Goal: Task Accomplishment & Management: Use online tool/utility

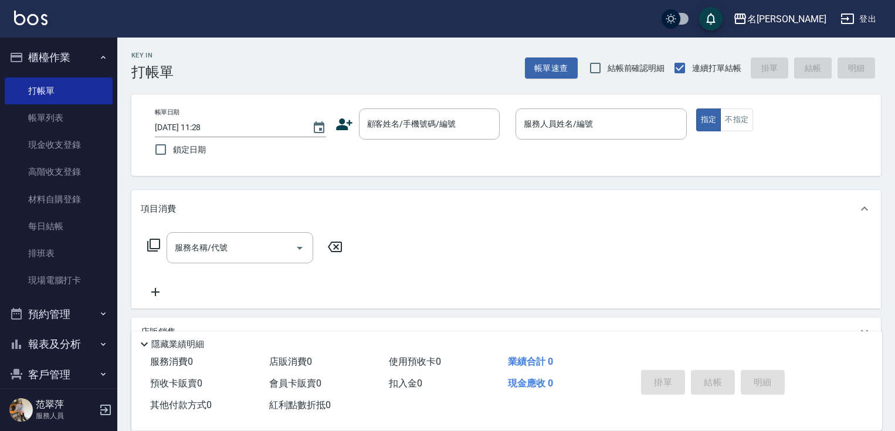
scroll to position [45, 0]
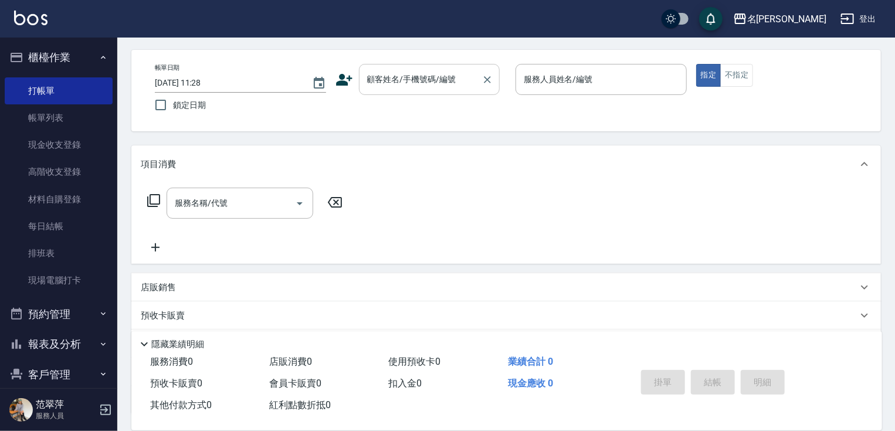
click at [406, 73] on input "顧客姓名/手機號碼/編號" at bounding box center [420, 79] width 113 height 21
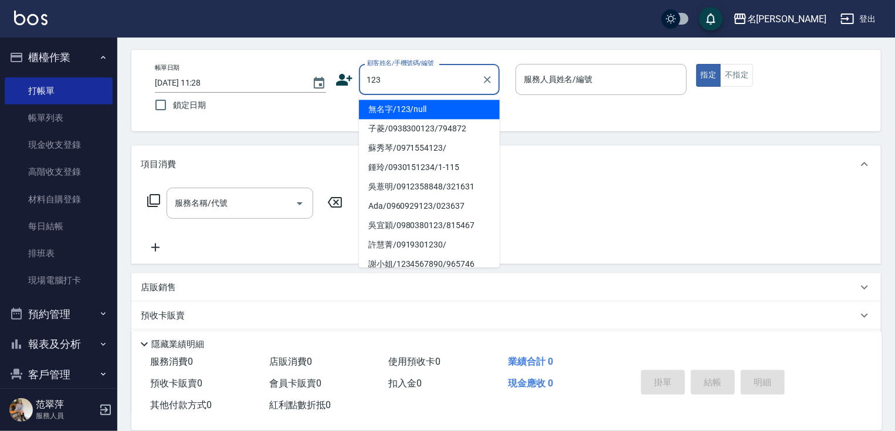
click at [422, 108] on li "無名字/123/null" at bounding box center [429, 109] width 141 height 19
type input "無名字/123/null"
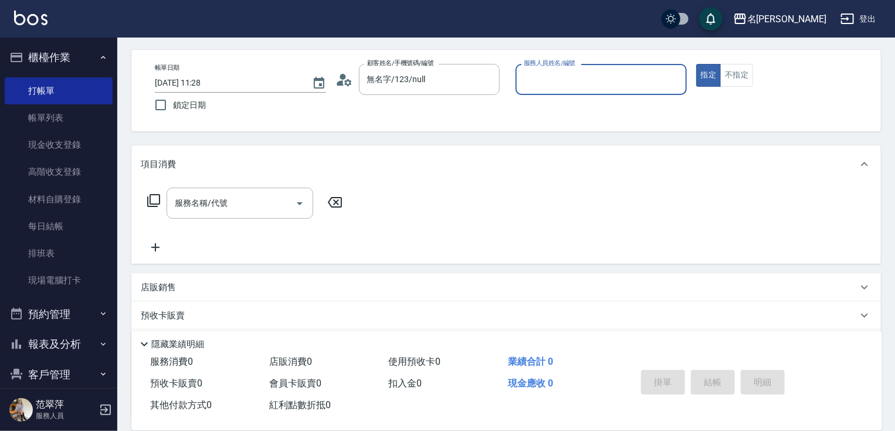
click at [558, 86] on input "服務人員姓名/編號" at bounding box center [601, 79] width 161 height 21
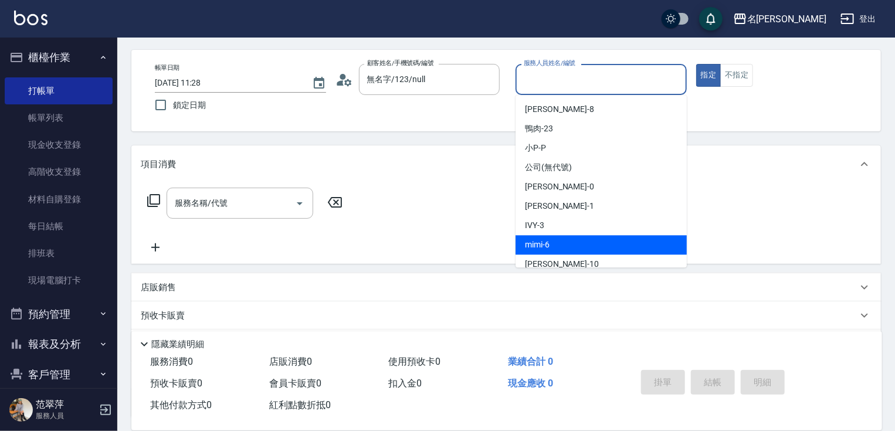
click at [552, 239] on div "mimi -6" at bounding box center [600, 244] width 171 height 19
type input "mimi-6"
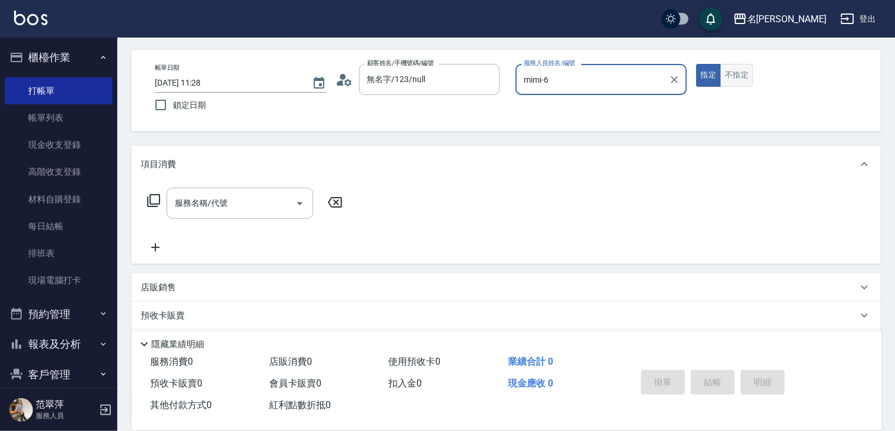
click at [734, 73] on button "不指定" at bounding box center [736, 75] width 33 height 23
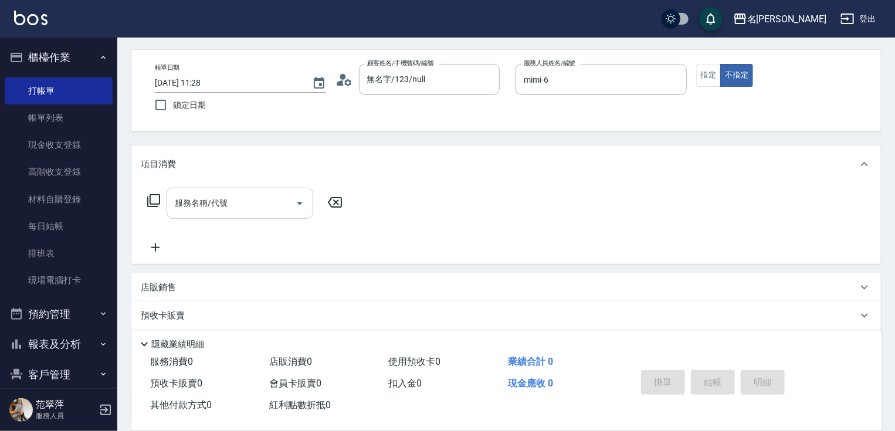
click at [250, 213] on input "服務名稱/代號" at bounding box center [231, 203] width 118 height 21
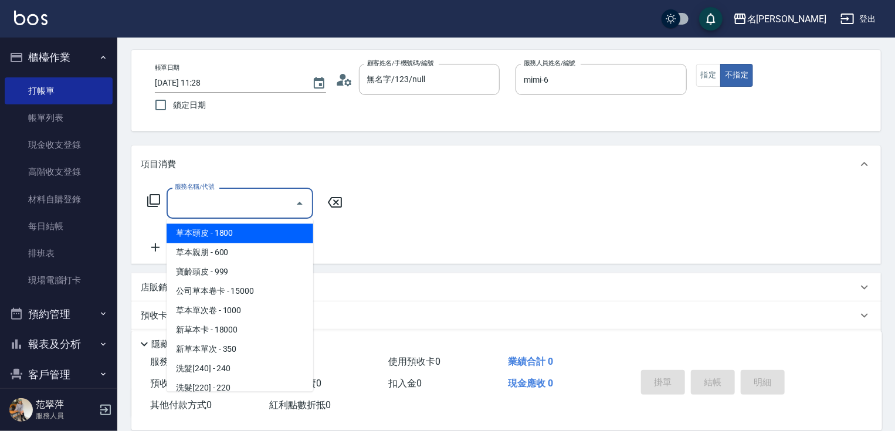
click at [251, 201] on input "服務名稱/代號" at bounding box center [231, 203] width 118 height 21
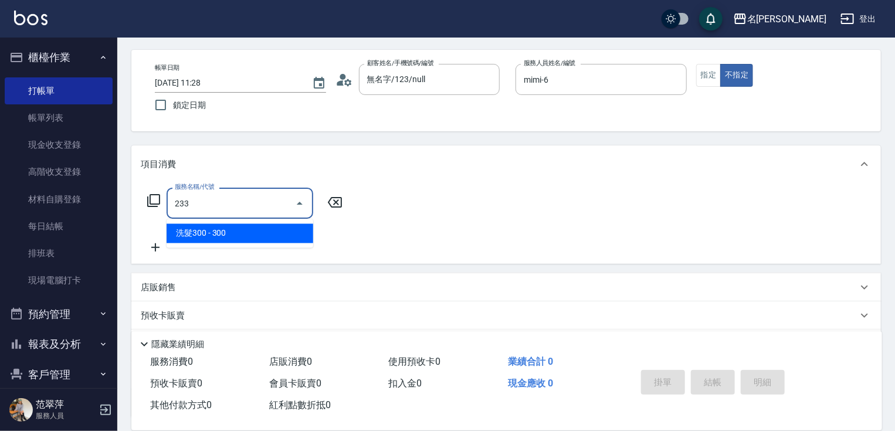
type input "洗髮300(233)"
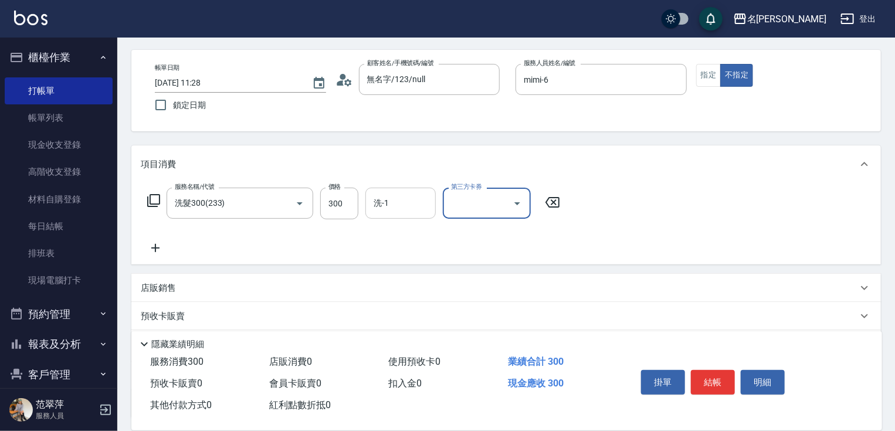
click at [389, 211] on input "洗-1" at bounding box center [401, 203] width 60 height 21
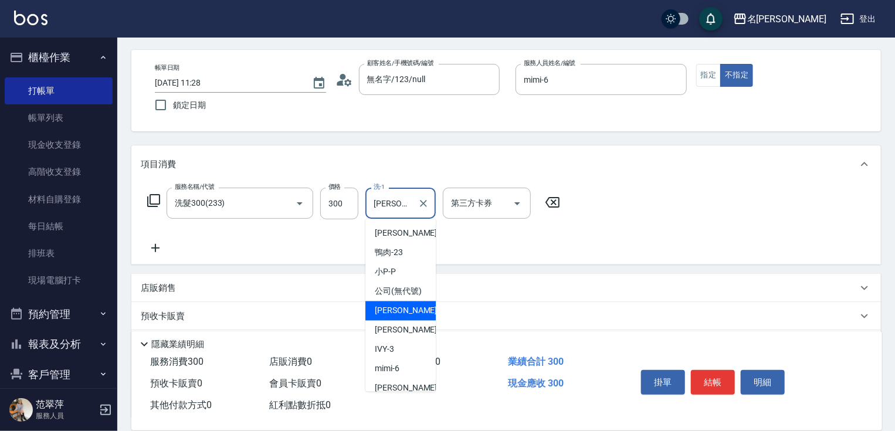
click at [402, 202] on input "[PERSON_NAME]-0" at bounding box center [392, 203] width 42 height 21
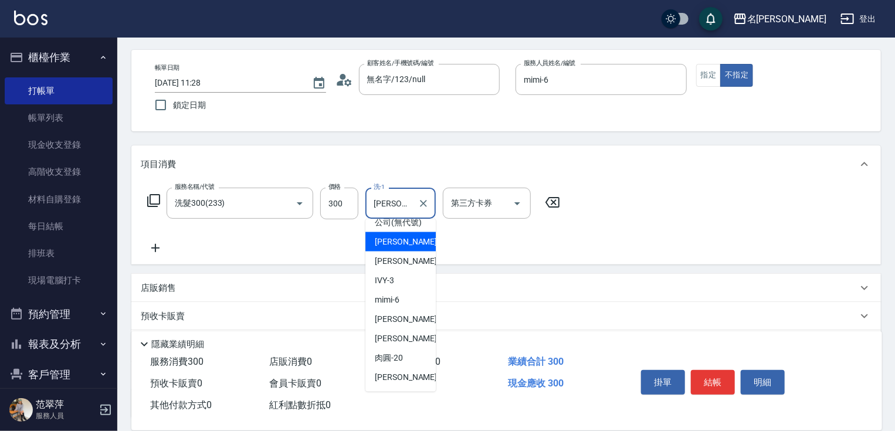
scroll to position [81, 0]
click at [380, 355] on span "肉圓 -20" at bounding box center [389, 358] width 28 height 12
type input "肉圓-20"
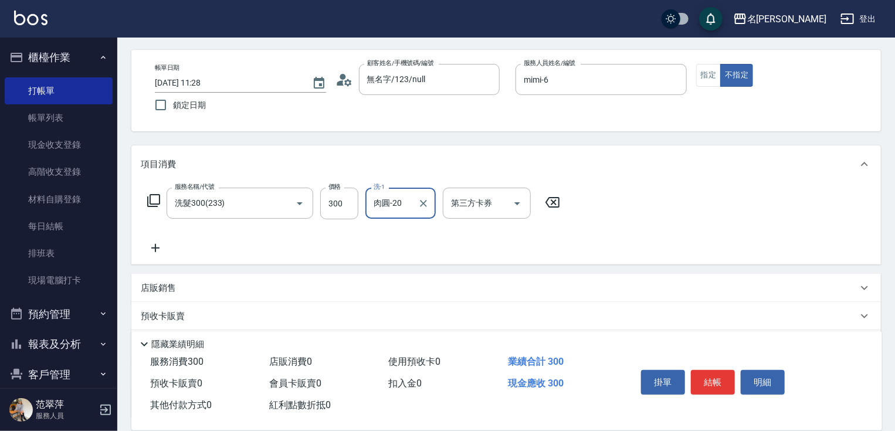
click at [155, 246] on icon at bounding box center [155, 248] width 8 height 8
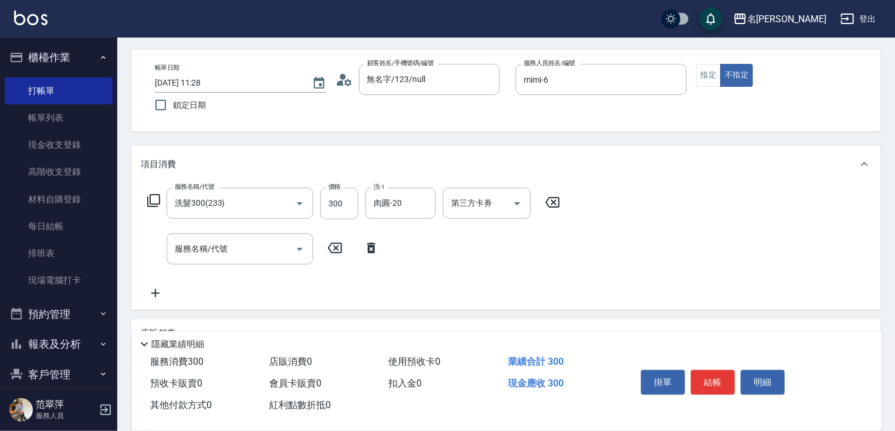
click at [162, 246] on div "服務名稱/代號 服務名稱/代號" at bounding box center [263, 248] width 245 height 31
click at [196, 249] on input "服務名稱/代號" at bounding box center [231, 249] width 118 height 21
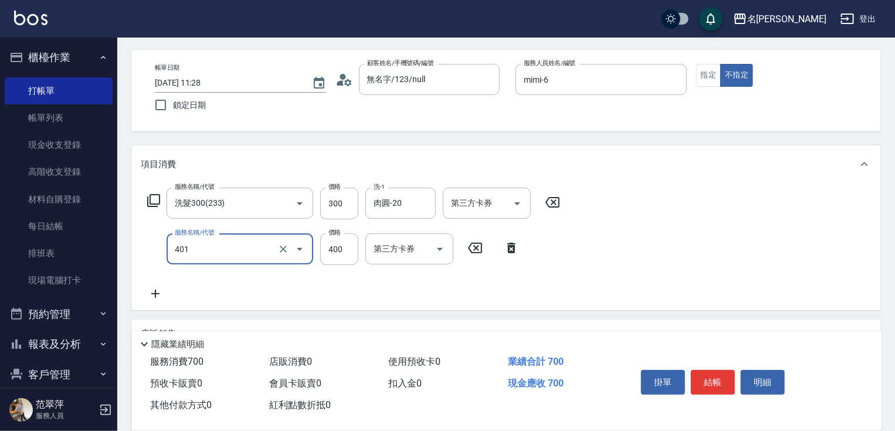
scroll to position [188, 0]
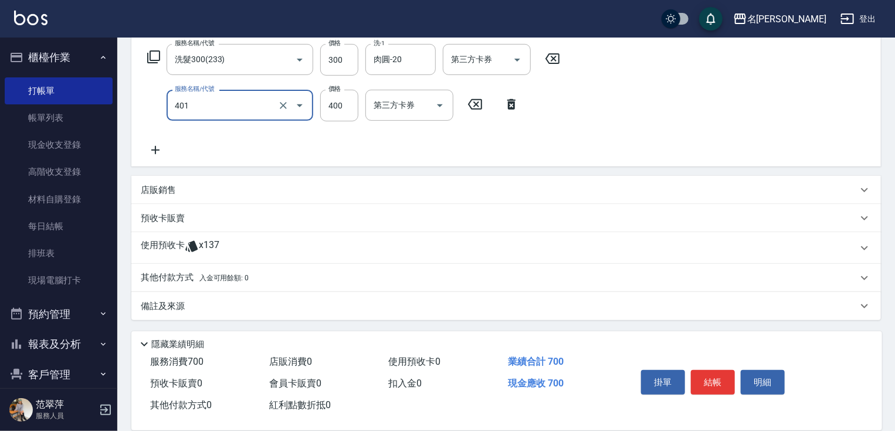
type input "剪髮(400)(401)"
click at [155, 150] on icon at bounding box center [155, 150] width 8 height 8
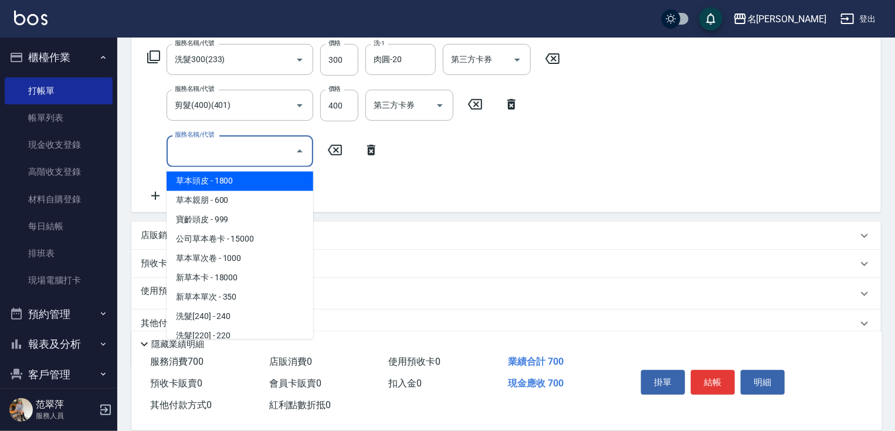
click at [189, 150] on input "服務名稱/代號" at bounding box center [231, 151] width 118 height 21
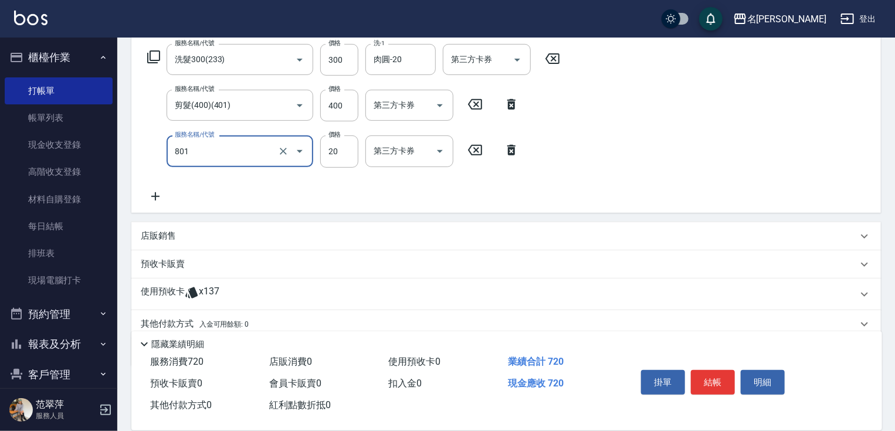
type input "潤絲20(801)"
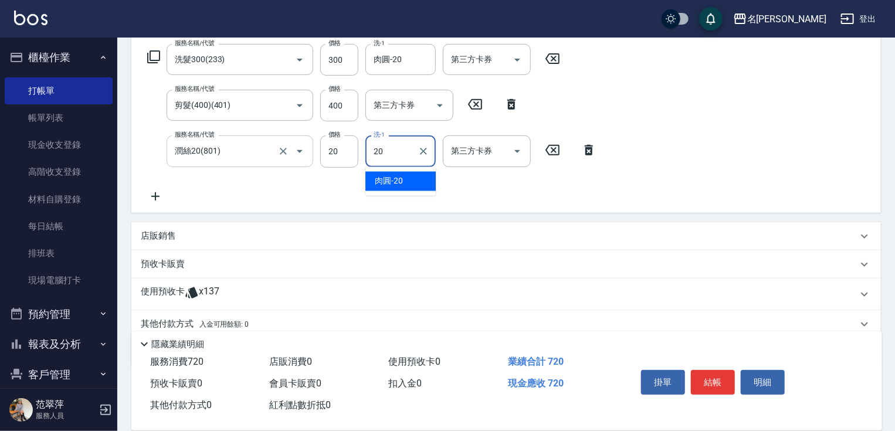
type input "肉圓-20"
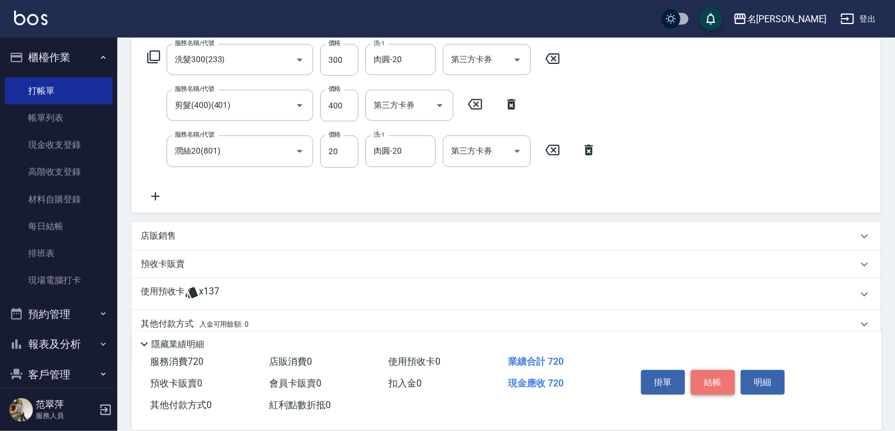
click at [713, 373] on button "結帳" at bounding box center [713, 382] width 44 height 25
type input "[DATE] 13:31"
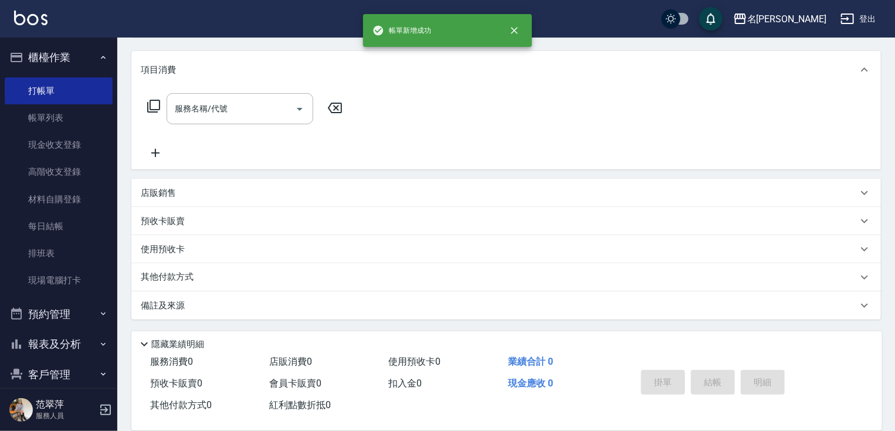
scroll to position [0, 0]
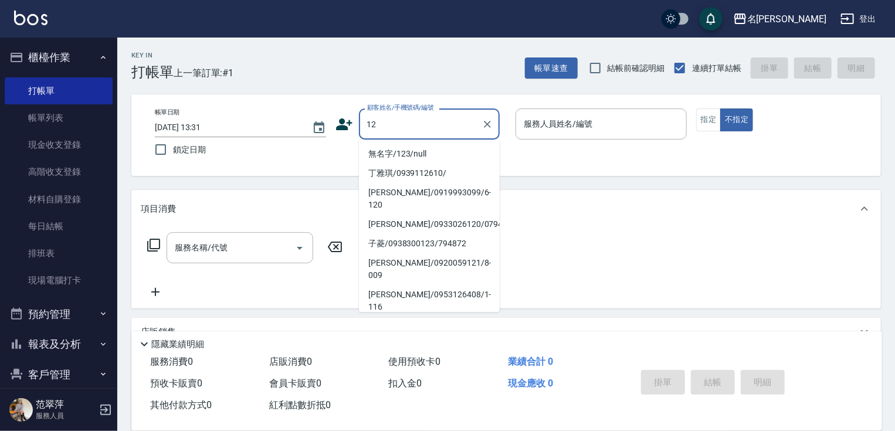
click at [422, 150] on li "無名字/123/null" at bounding box center [429, 153] width 141 height 19
type input "無名字/123/null"
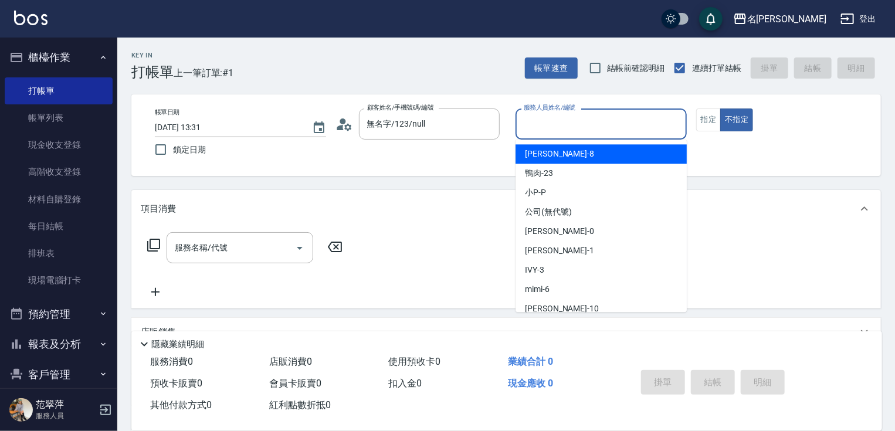
click at [559, 128] on input "服務人員姓名/編號" at bounding box center [601, 124] width 161 height 21
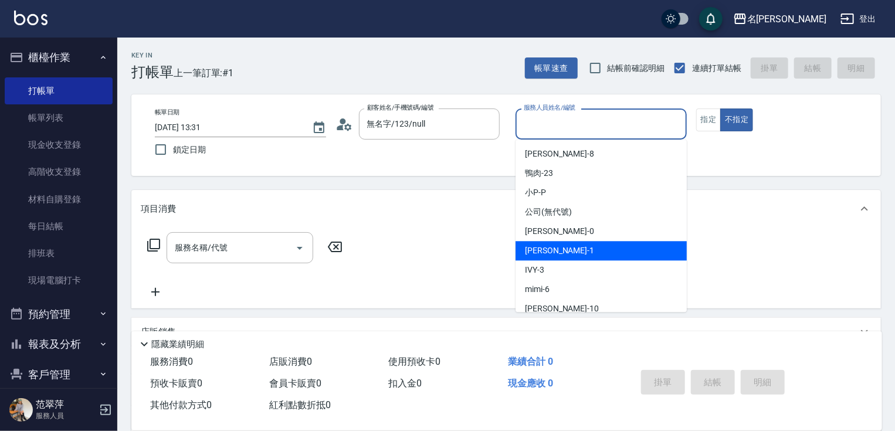
drag, startPoint x: 563, startPoint y: 251, endPoint x: 640, endPoint y: 178, distance: 106.2
click at [565, 248] on div "[PERSON_NAME] -1" at bounding box center [600, 250] width 171 height 19
type input "[PERSON_NAME]-1"
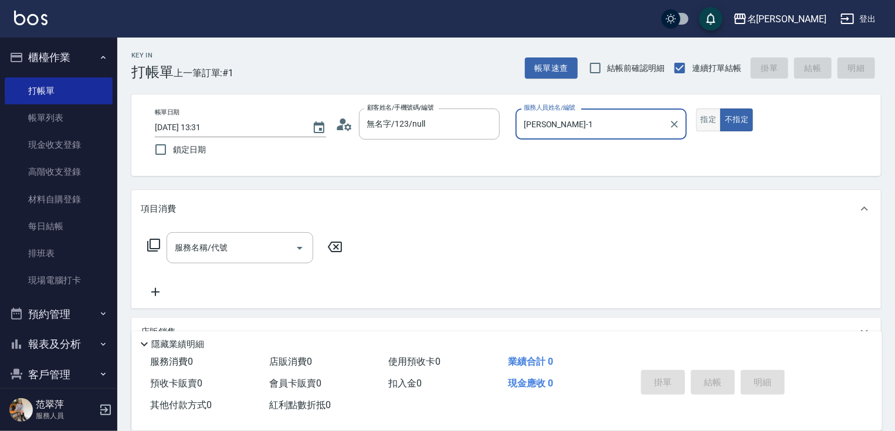
click at [705, 117] on button "指定" at bounding box center [708, 119] width 25 height 23
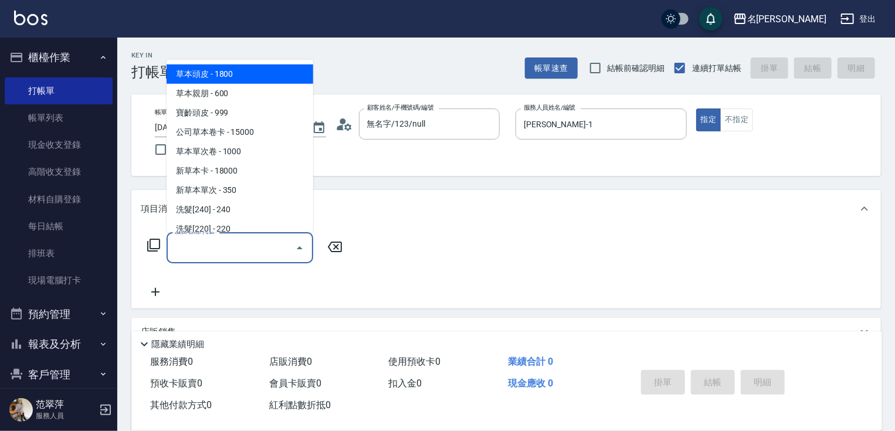
click at [261, 255] on input "服務名稱/代號" at bounding box center [231, 247] width 118 height 21
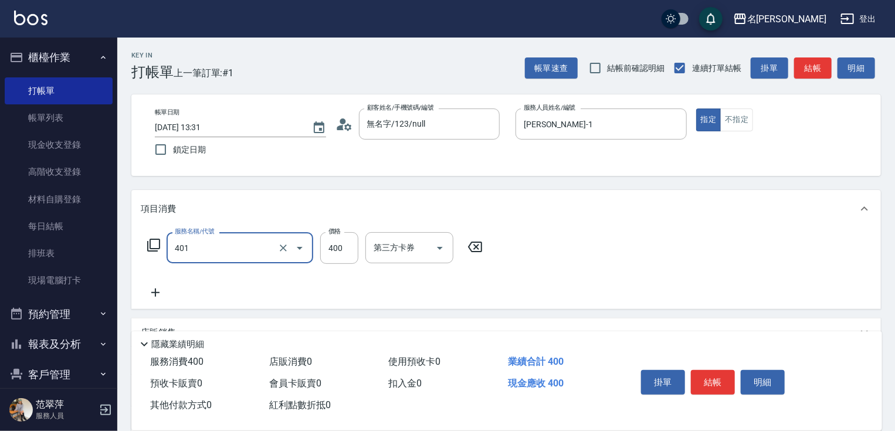
type input "剪髮(400)(401)"
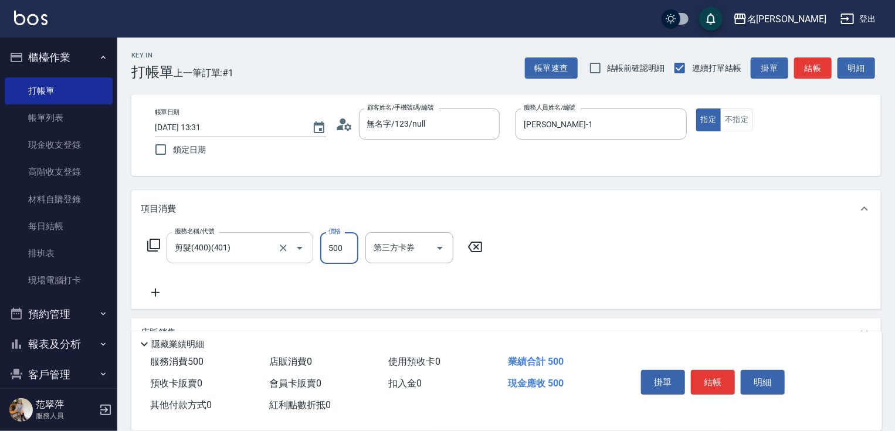
scroll to position [47, 0]
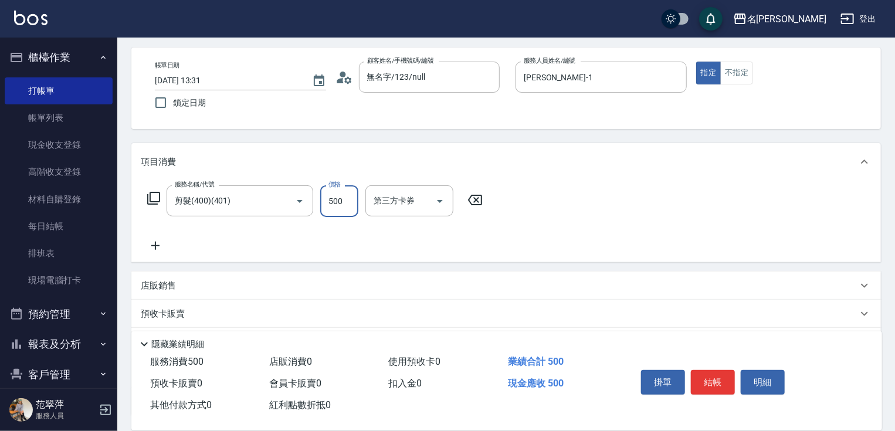
type input "500"
click at [154, 246] on icon at bounding box center [155, 246] width 8 height 8
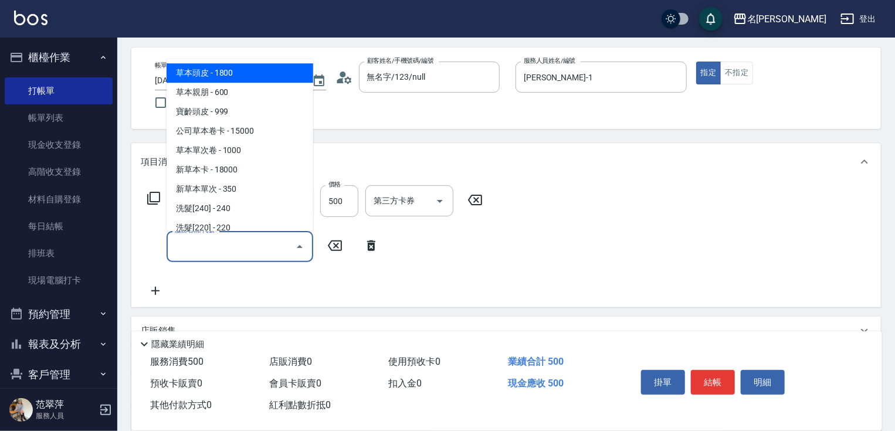
click at [203, 251] on input "服務名稱/代號" at bounding box center [231, 246] width 118 height 21
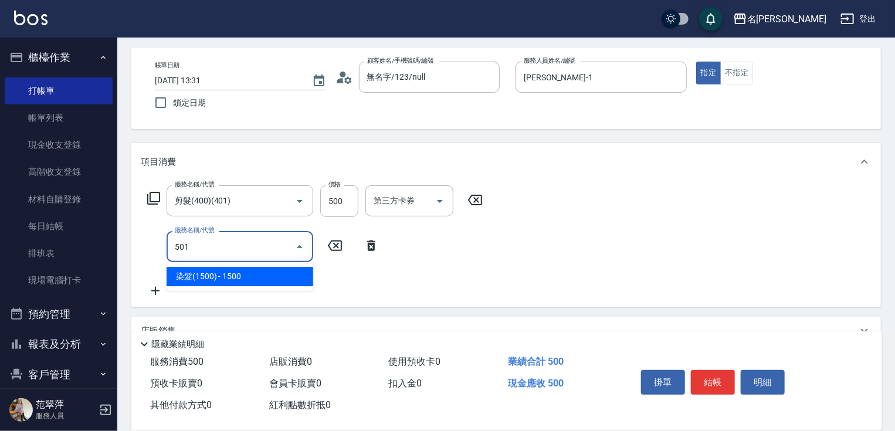
type input "染髮(1500)(501)"
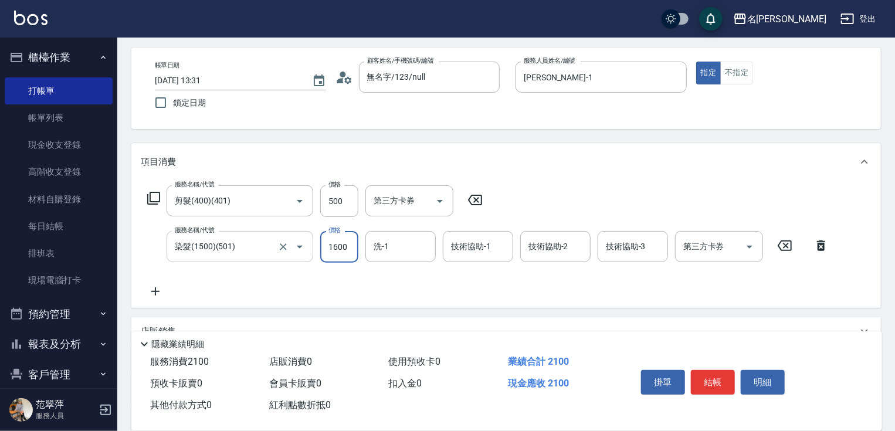
type input "1600"
type input "小慧-18"
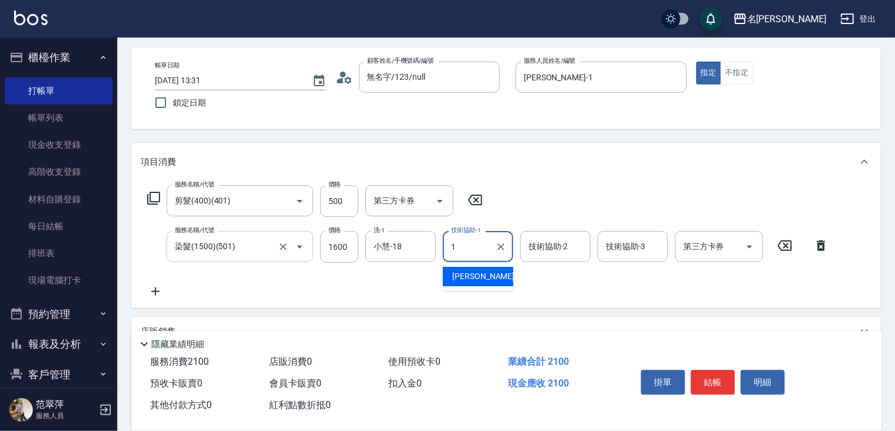
type input "[PERSON_NAME]-1"
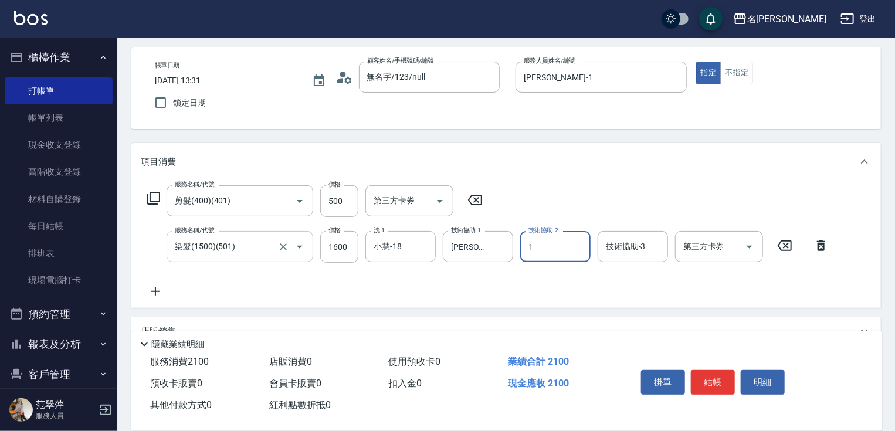
type input "[PERSON_NAME]-1"
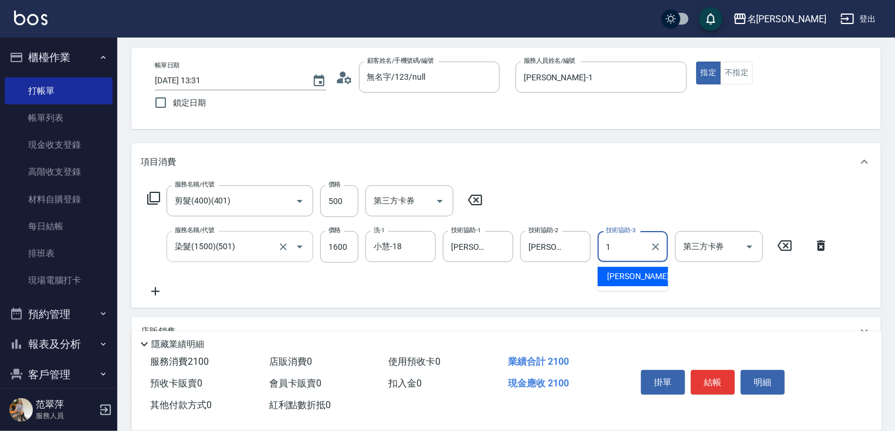
type input "[PERSON_NAME]-1"
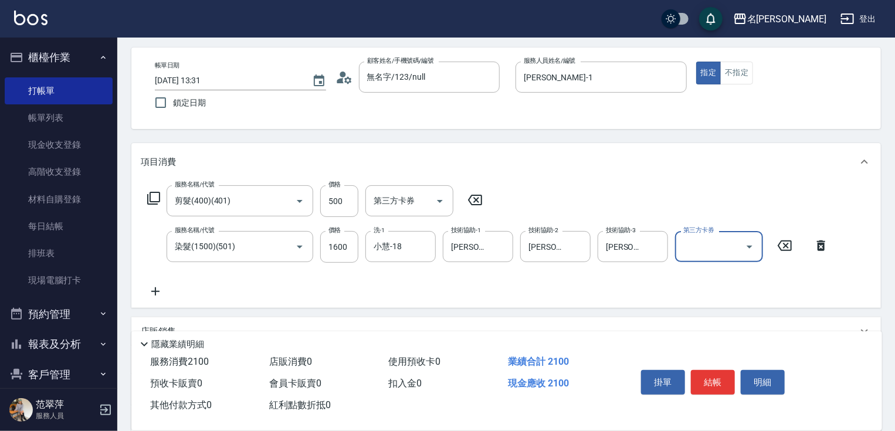
click at [155, 294] on icon at bounding box center [155, 291] width 8 height 8
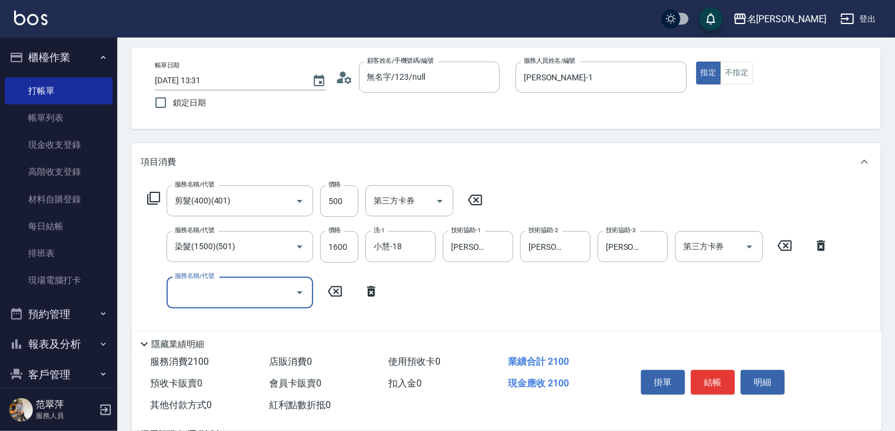
drag, startPoint x: 182, startPoint y: 288, endPoint x: 182, endPoint y: 281, distance: 7.0
click at [182, 288] on input "服務名稱/代號" at bounding box center [231, 292] width 118 height 21
click at [151, 201] on icon at bounding box center [153, 198] width 13 height 13
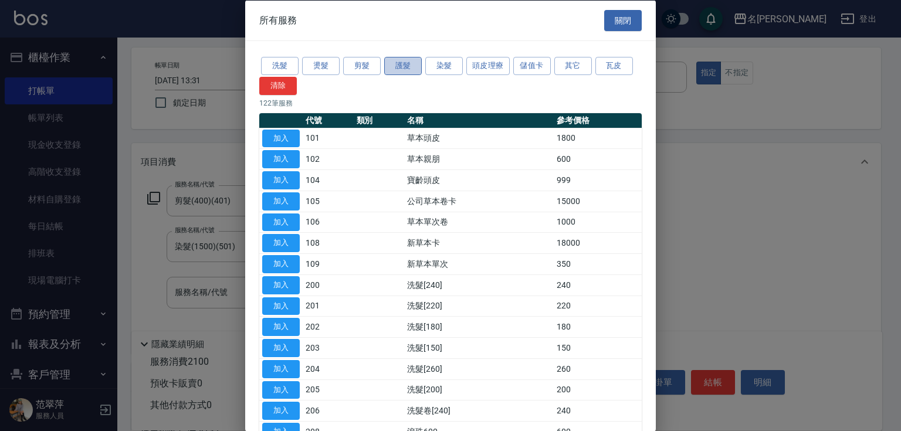
click at [394, 69] on button "護髮" at bounding box center [403, 66] width 38 height 18
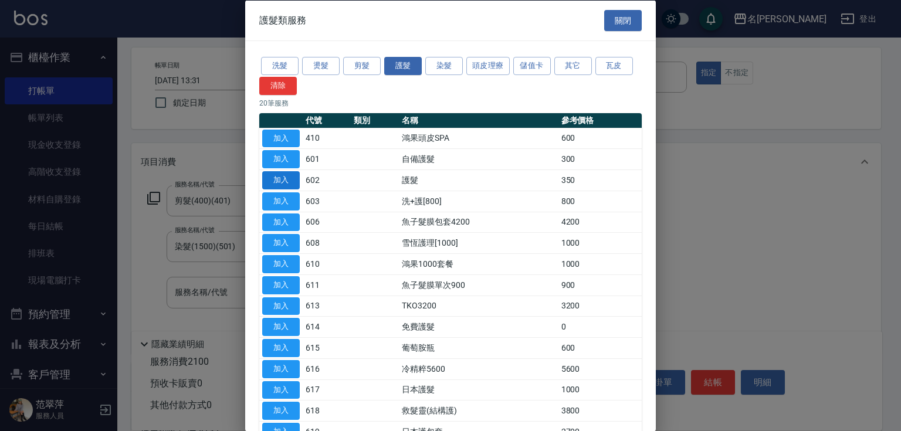
click at [274, 180] on button "加入" at bounding box center [281, 180] width 38 height 18
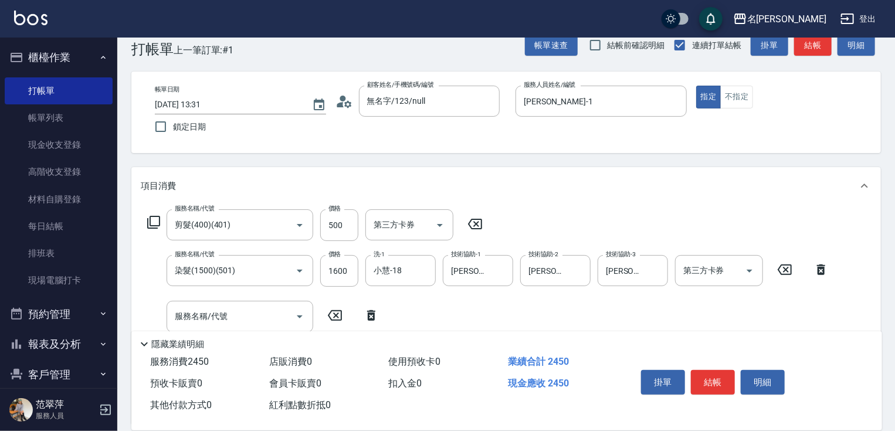
scroll to position [0, 0]
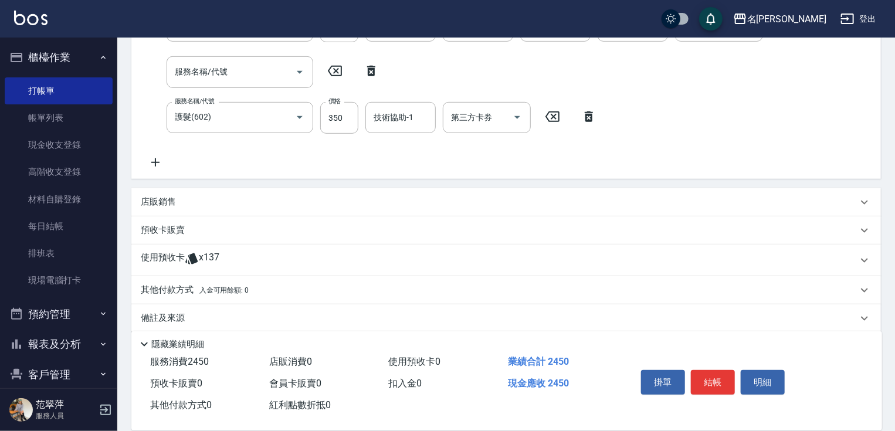
click at [335, 123] on div "Key In 打帳單 上一筆訂單:#1 帳單速查 結帳前確認明細 連續打單結帳 掛單 結帳 明細 帳單日期 [DATE] 13:31 鎖定日期 顧客姓名/手機…" at bounding box center [505, 107] width 777 height 674
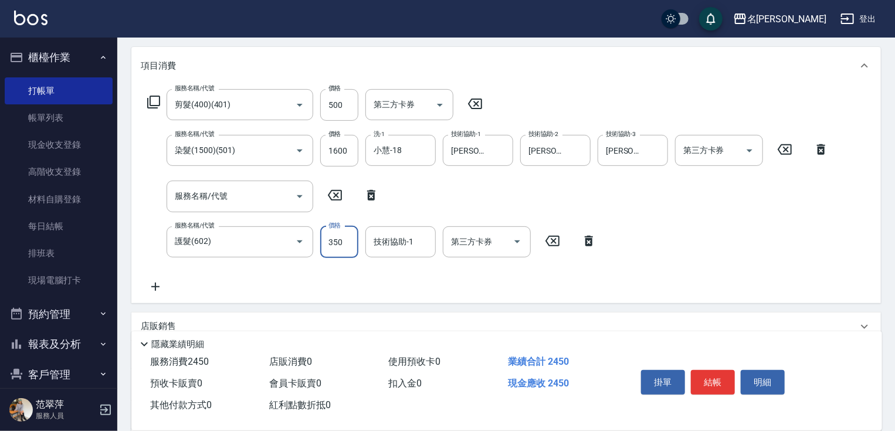
scroll to position [201, 0]
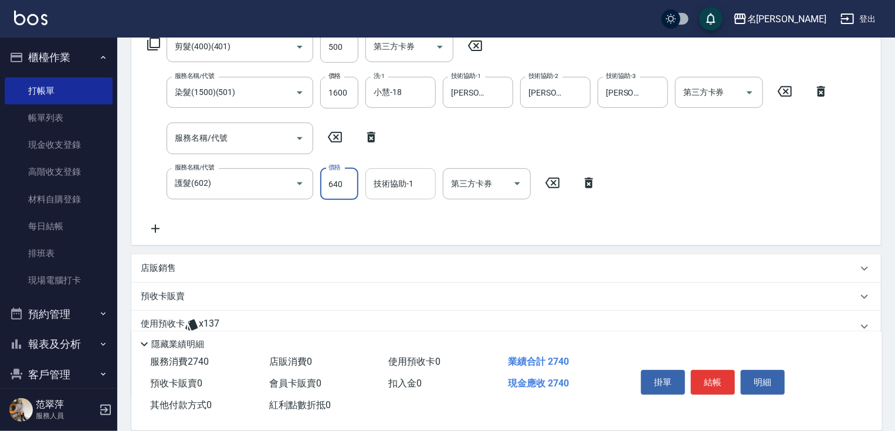
type input "640"
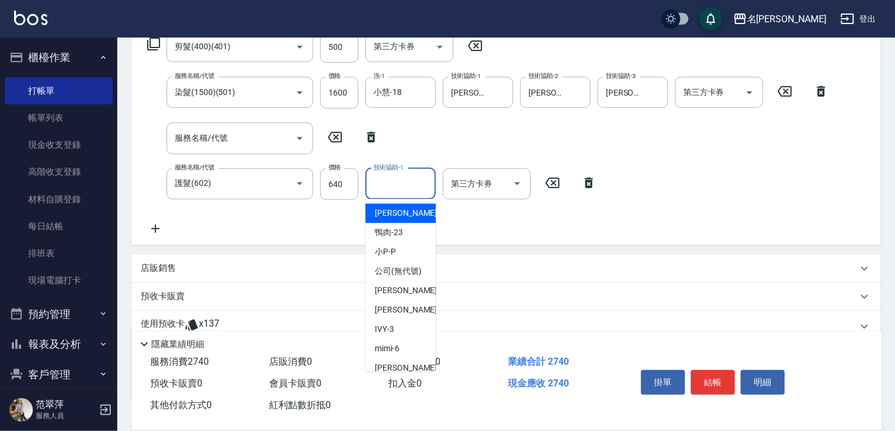
click at [398, 184] on div "技術協助-1 技術協助-1" at bounding box center [400, 183] width 70 height 31
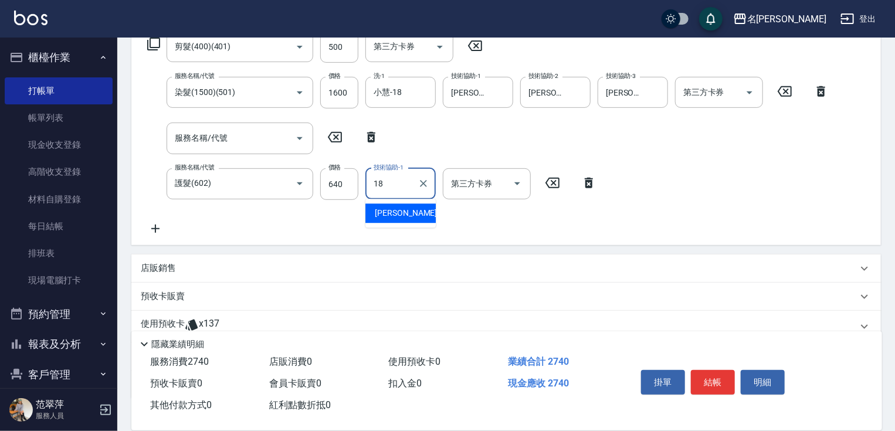
type input "小慧-18"
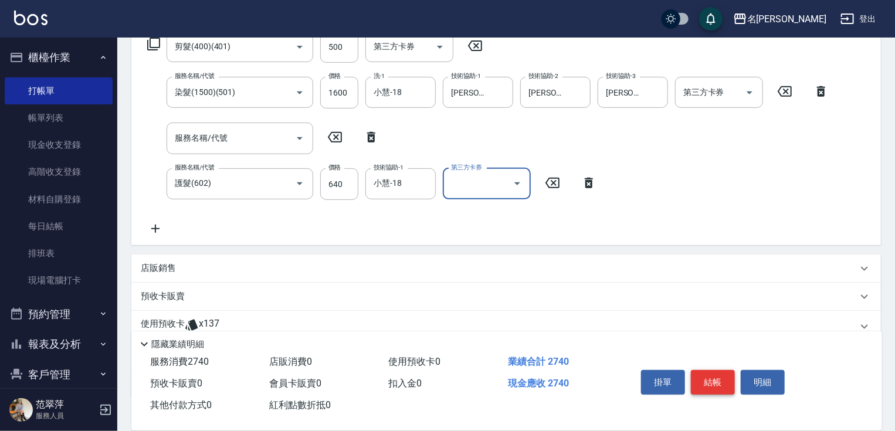
click at [715, 371] on button "結帳" at bounding box center [713, 382] width 44 height 25
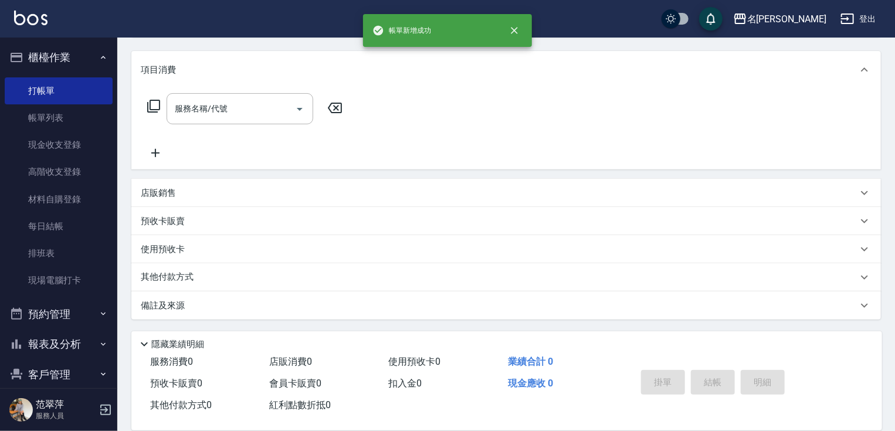
scroll to position [0, 0]
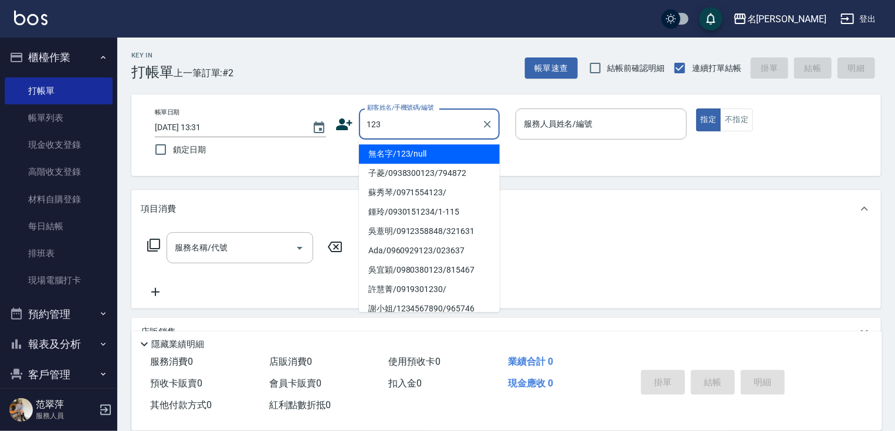
click at [433, 148] on li "無名字/123/null" at bounding box center [429, 153] width 141 height 19
type input "無名字/123/null"
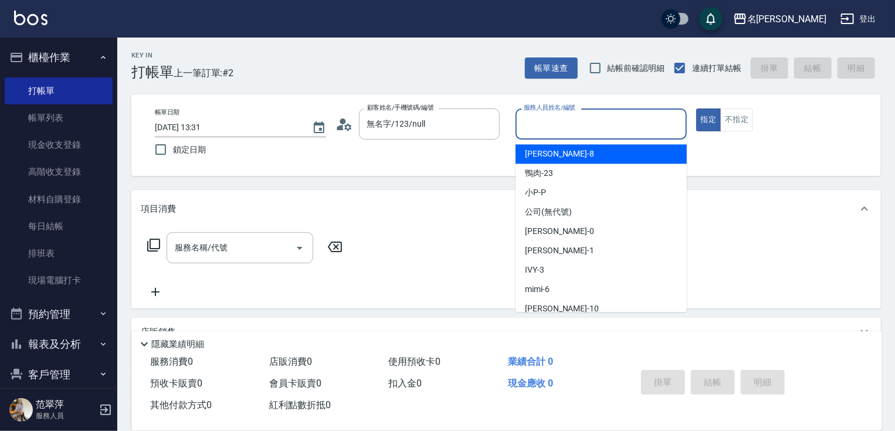
drag, startPoint x: 549, startPoint y: 114, endPoint x: 546, endPoint y: 121, distance: 7.4
click at [548, 117] on input "服務人員姓名/編號" at bounding box center [601, 124] width 161 height 21
click at [546, 148] on span "曉容 -8" at bounding box center [559, 154] width 69 height 12
type input "曉容-8"
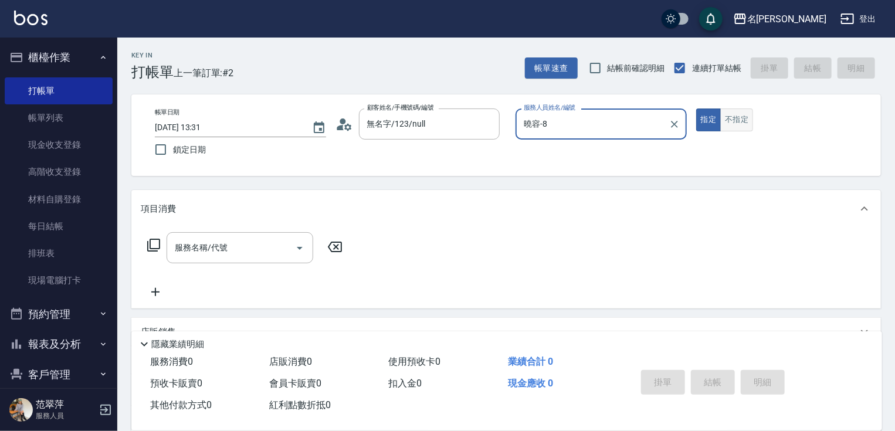
click at [733, 117] on button "不指定" at bounding box center [736, 119] width 33 height 23
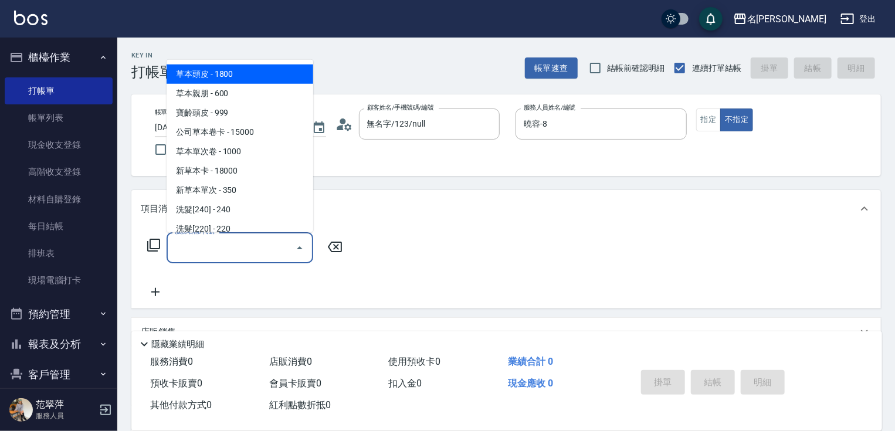
drag, startPoint x: 225, startPoint y: 257, endPoint x: 233, endPoint y: 257, distance: 8.8
click at [226, 257] on input "服務名稱/代號" at bounding box center [231, 247] width 118 height 21
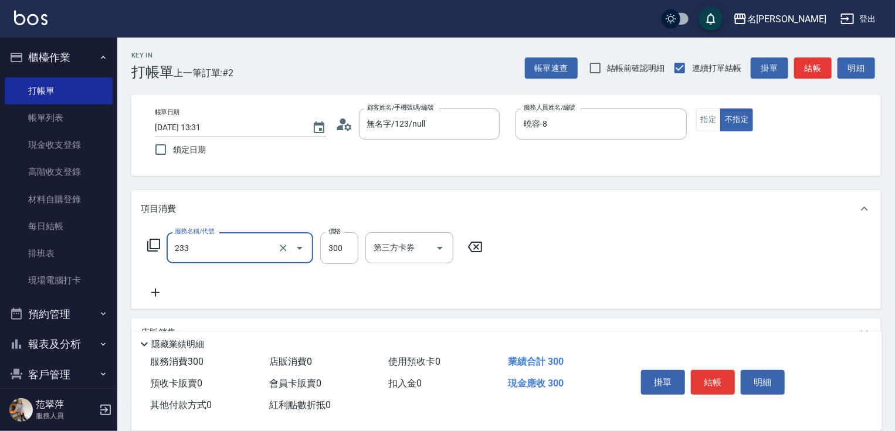
type input "洗髮300(233)"
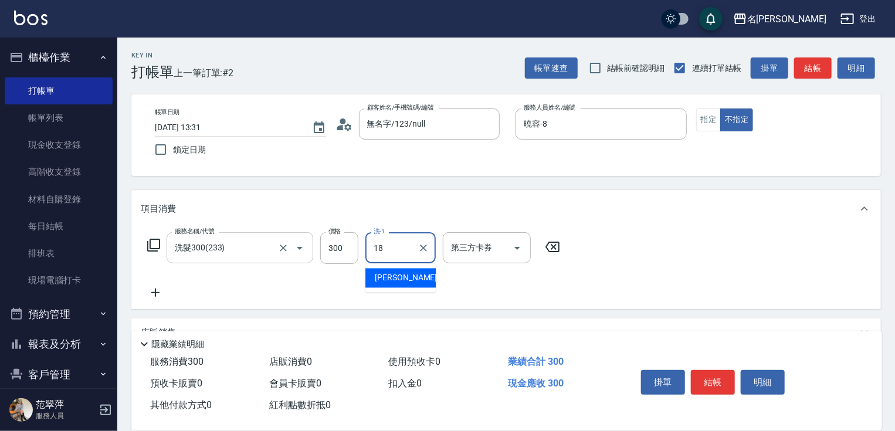
type input "小慧-18"
click at [158, 291] on icon at bounding box center [155, 293] width 29 height 14
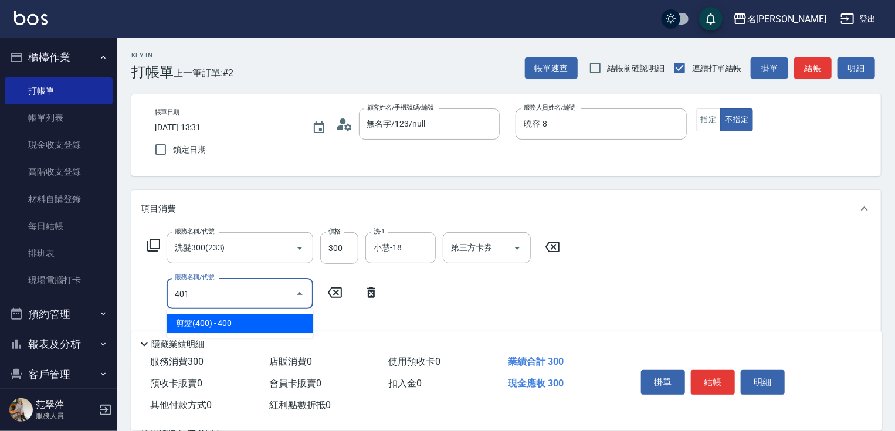
type input "剪髮(400)(401)"
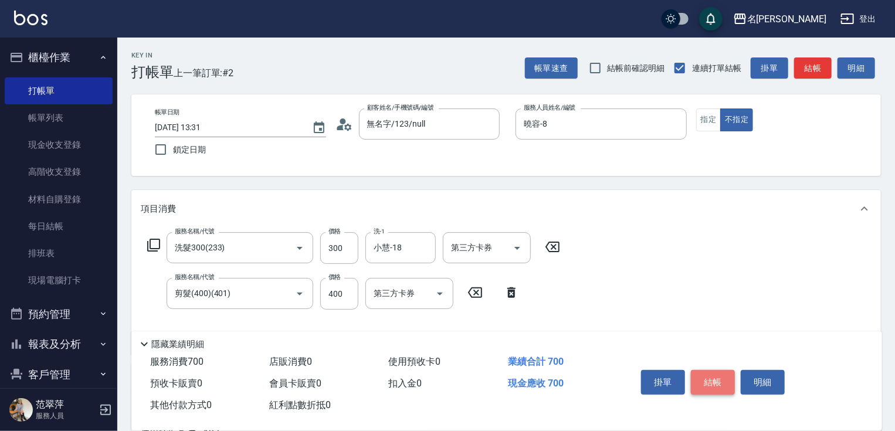
click at [726, 379] on button "結帳" at bounding box center [713, 382] width 44 height 25
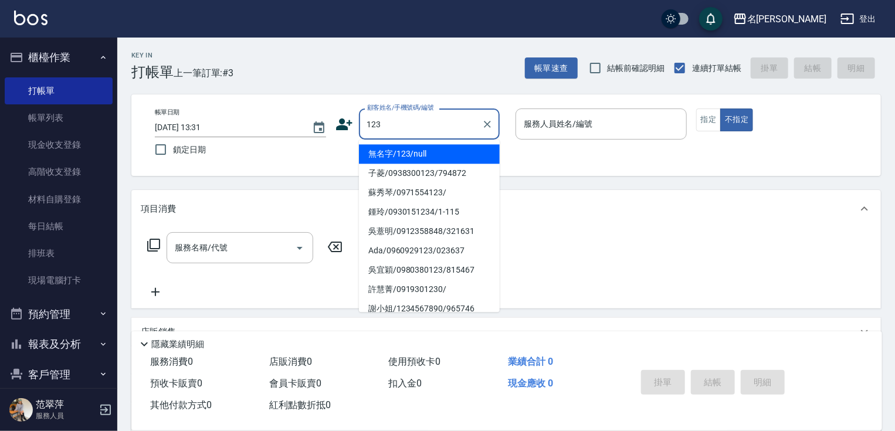
click at [382, 155] on li "無名字/123/null" at bounding box center [429, 153] width 141 height 19
type input "無名字/123/null"
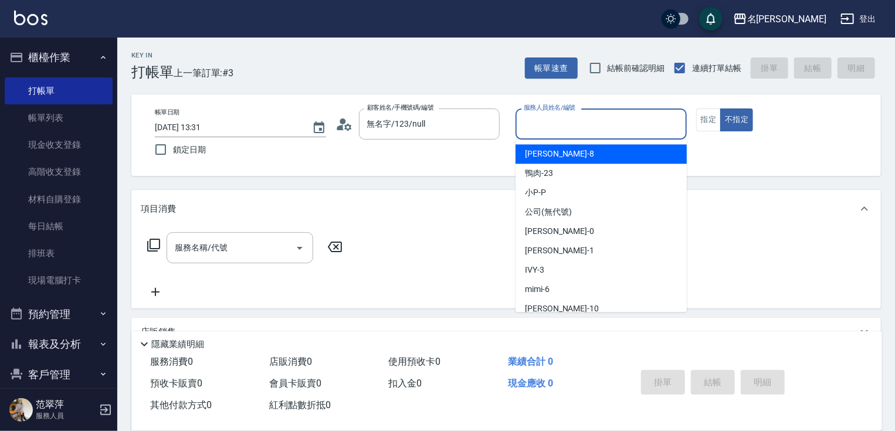
click at [553, 127] on input "服務人員姓名/編號" at bounding box center [601, 124] width 161 height 21
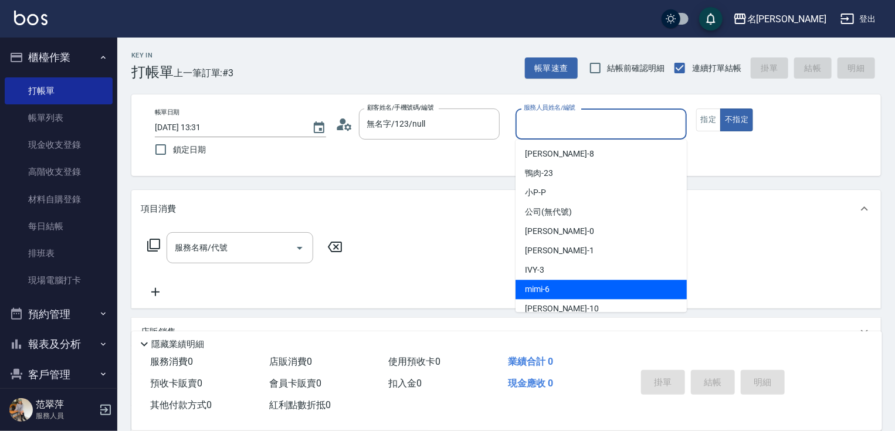
click at [553, 285] on div "mimi -6" at bounding box center [600, 289] width 171 height 19
type input "mimi-6"
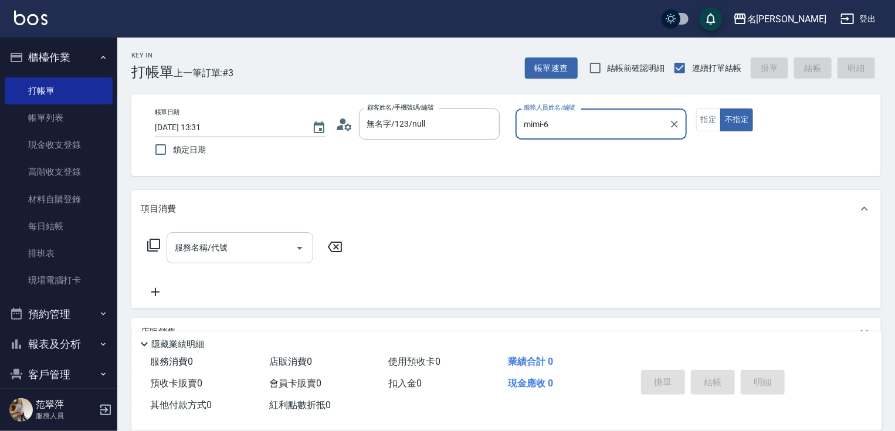
click at [233, 260] on div "服務名稱/代號" at bounding box center [240, 247] width 147 height 31
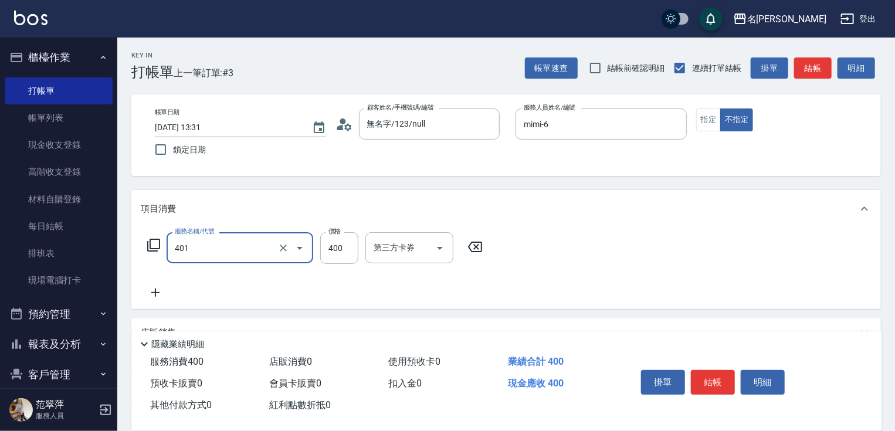
type input "剪髮(400)(401)"
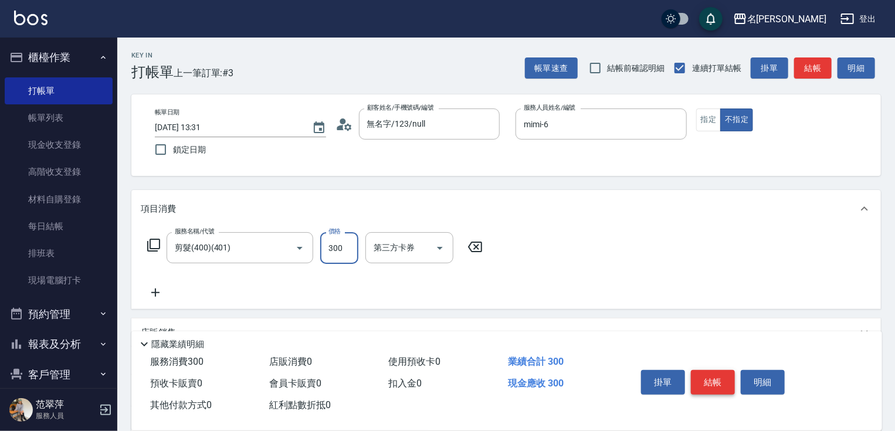
type input "300"
click at [712, 374] on button "結帳" at bounding box center [713, 382] width 44 height 25
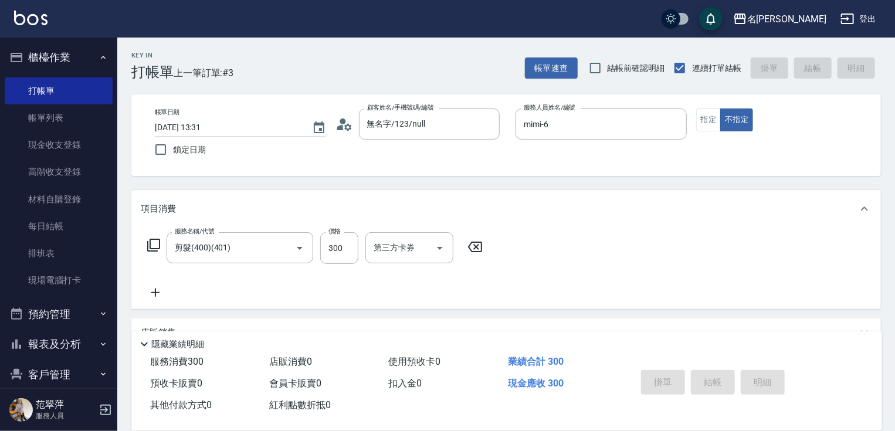
type input "[DATE] 13:32"
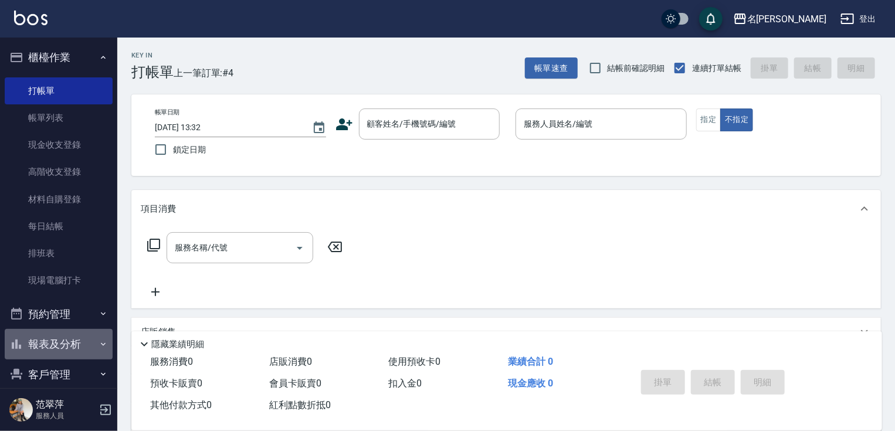
click at [61, 340] on button "報表及分析" at bounding box center [59, 344] width 108 height 30
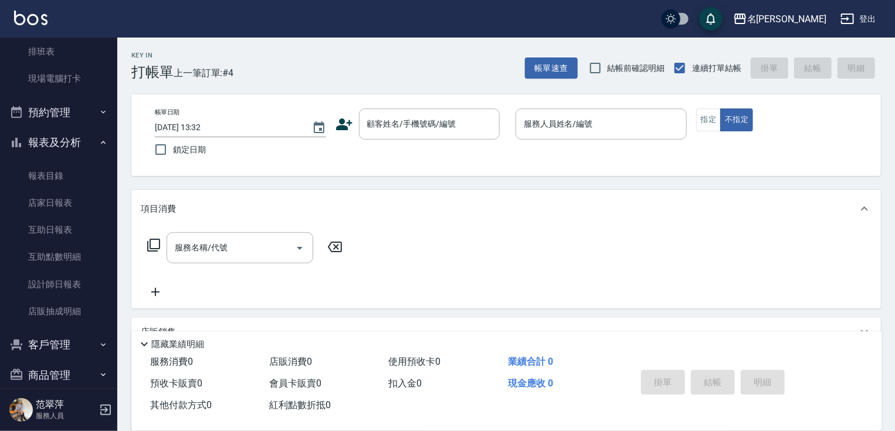
scroll to position [217, 0]
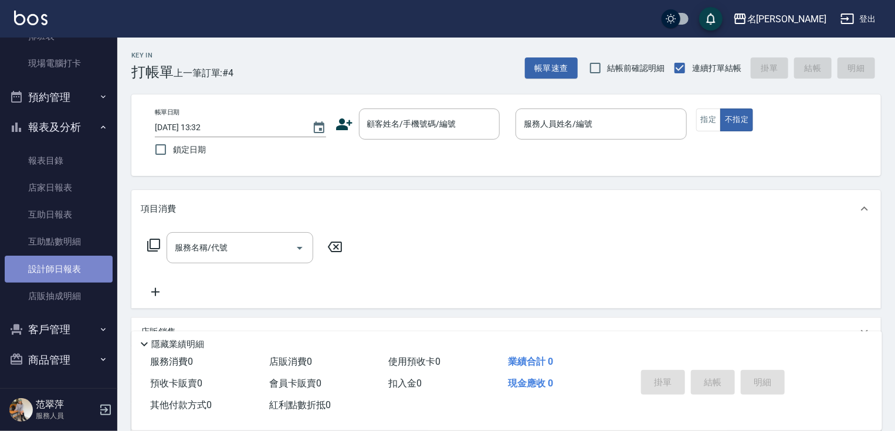
click at [60, 278] on link "設計師日報表" at bounding box center [59, 269] width 108 height 27
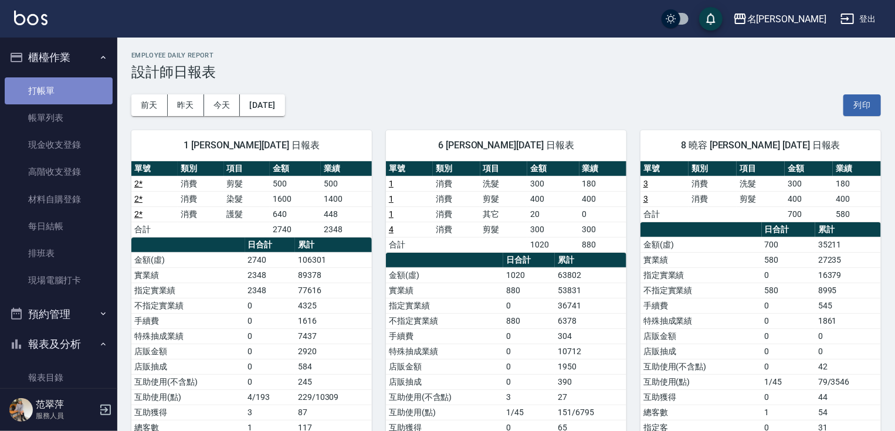
click at [62, 89] on link "打帳單" at bounding box center [59, 90] width 108 height 27
